Goal: Communication & Community: Answer question/provide support

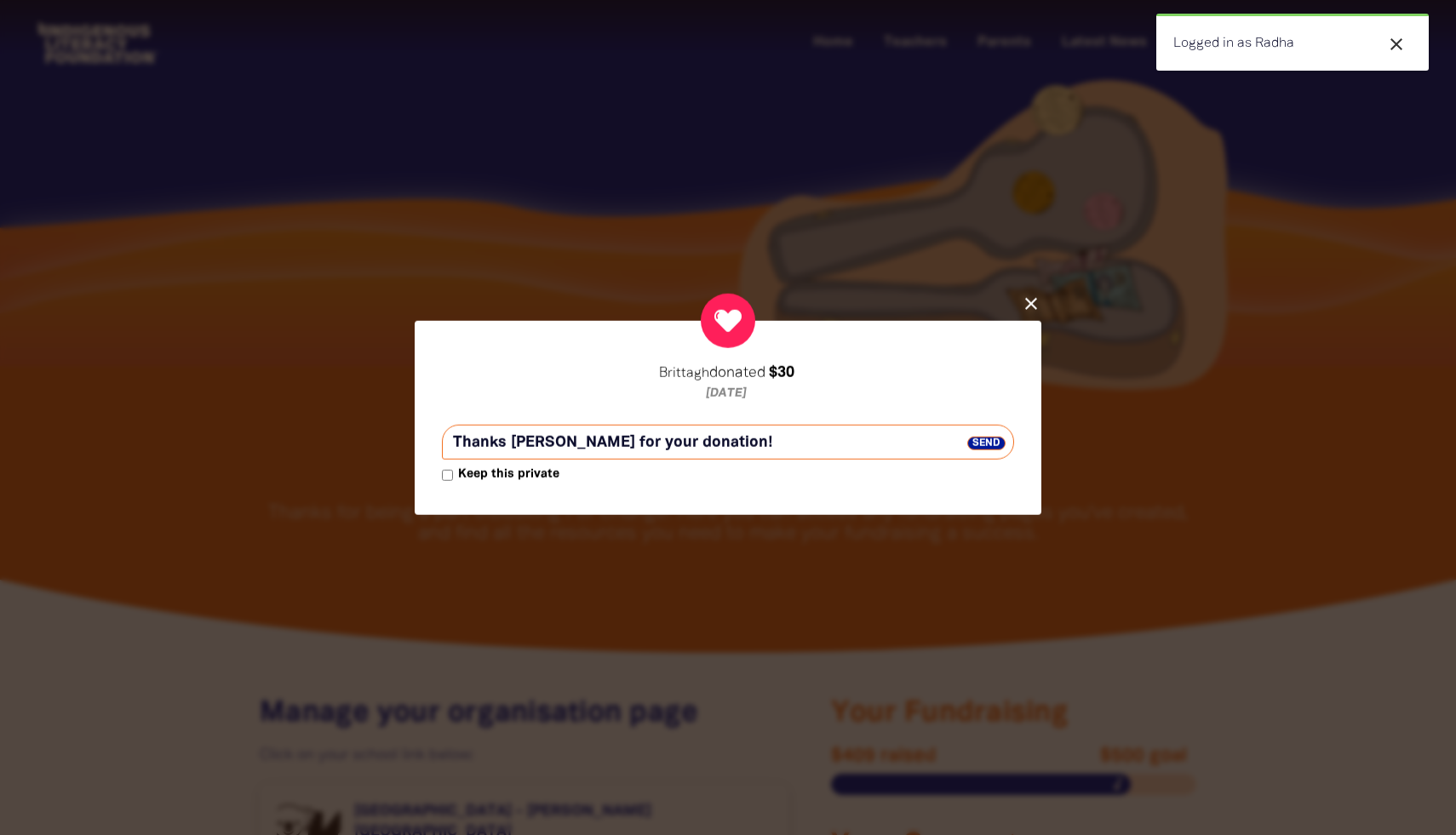
click at [987, 442] on span "Send" at bounding box center [985, 442] width 38 height 14
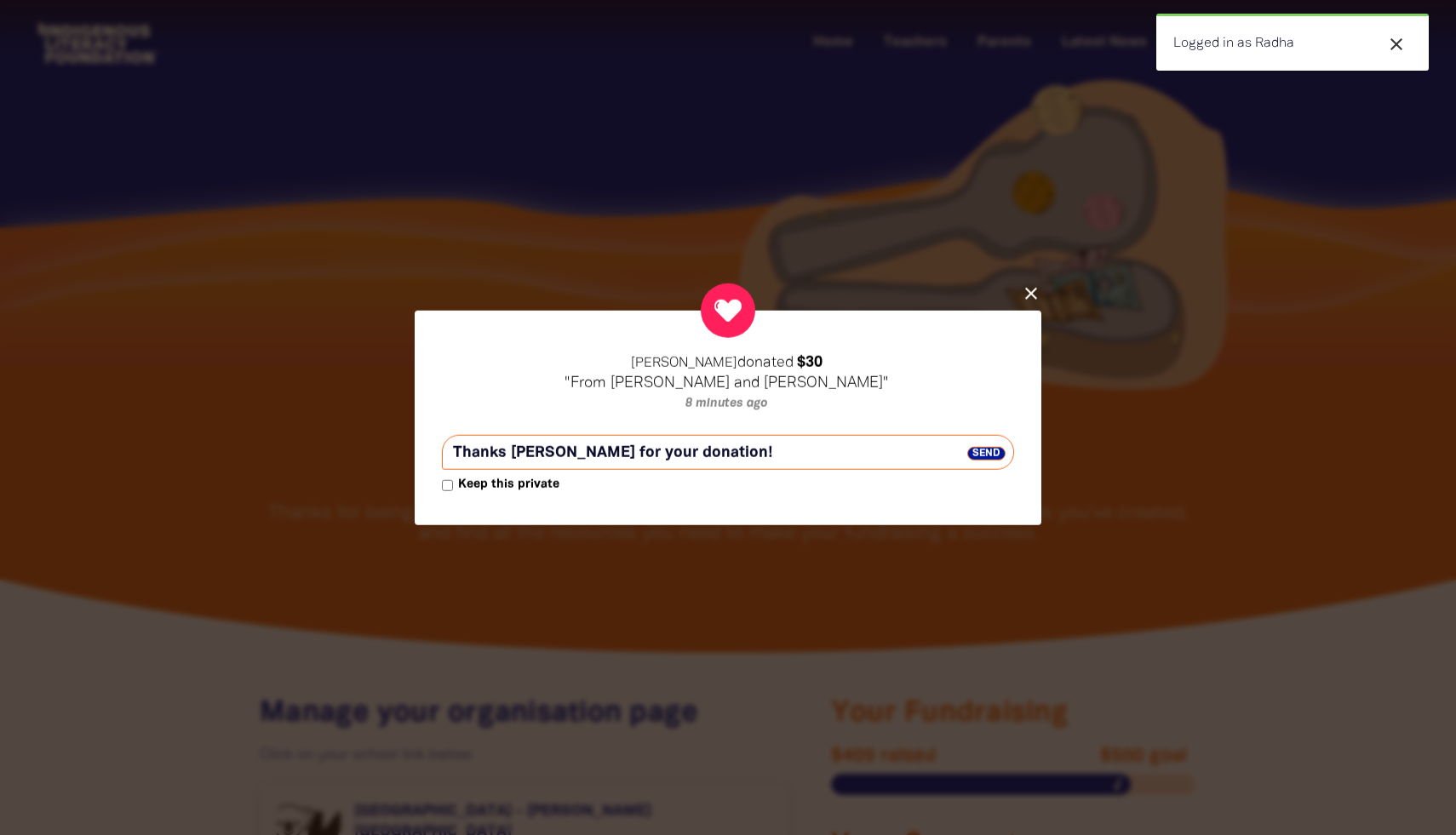
click at [993, 450] on span "Send" at bounding box center [985, 452] width 38 height 14
